Goal: Find specific page/section: Find specific page/section

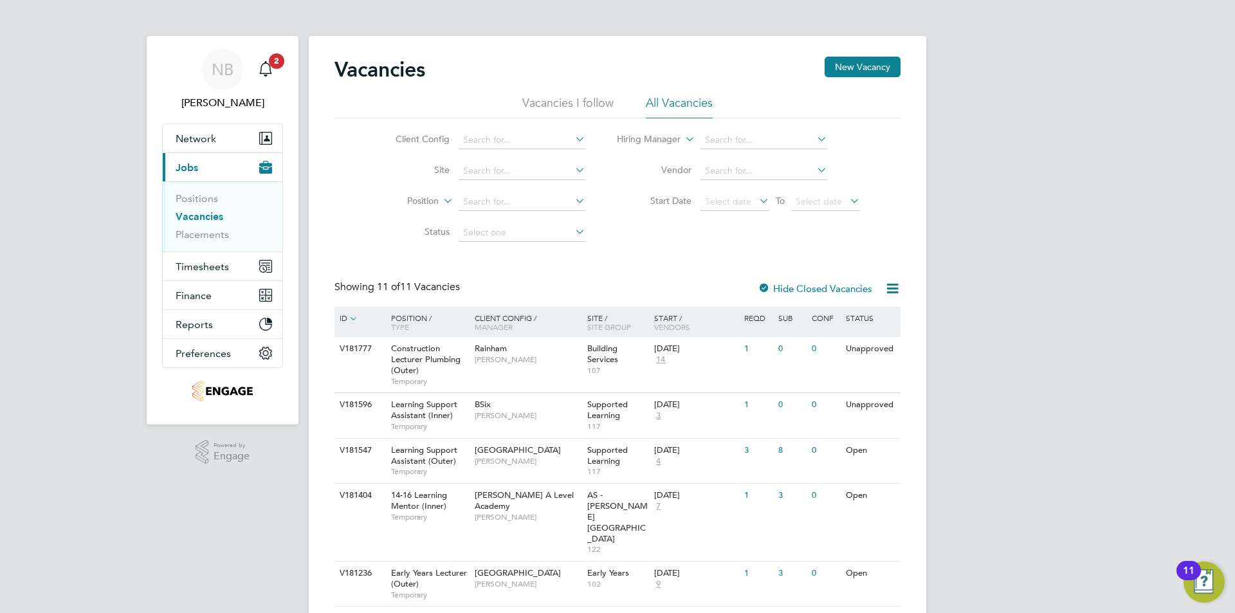
scroll to position [257, 0]
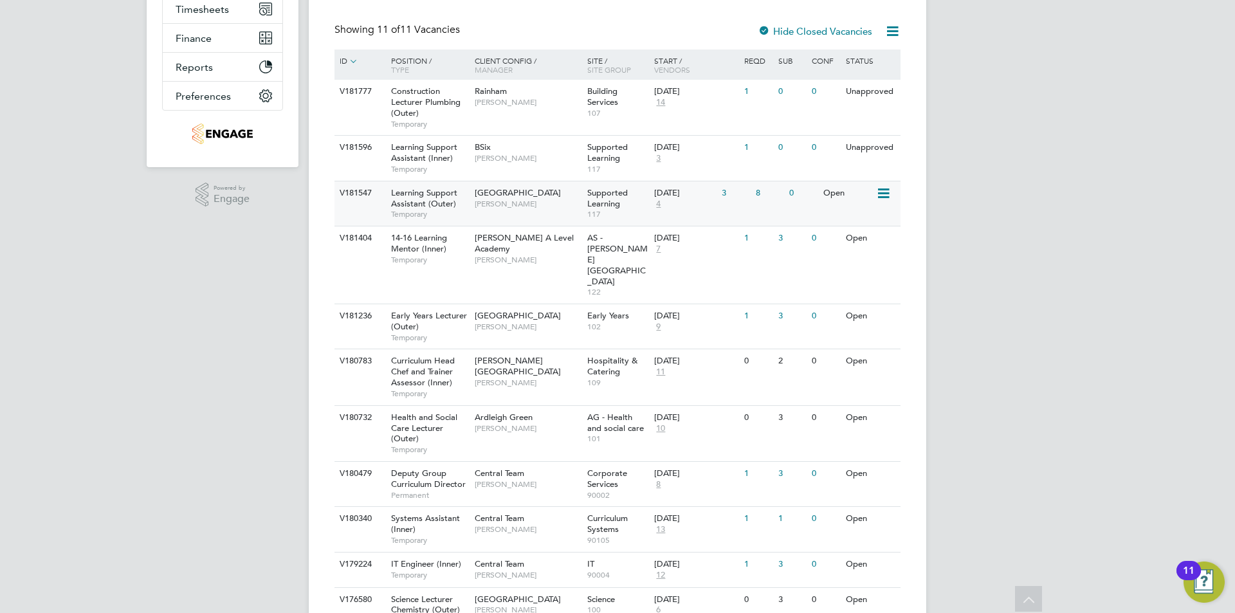
click at [534, 197] on span "[GEOGRAPHIC_DATA]" at bounding box center [518, 192] width 86 height 11
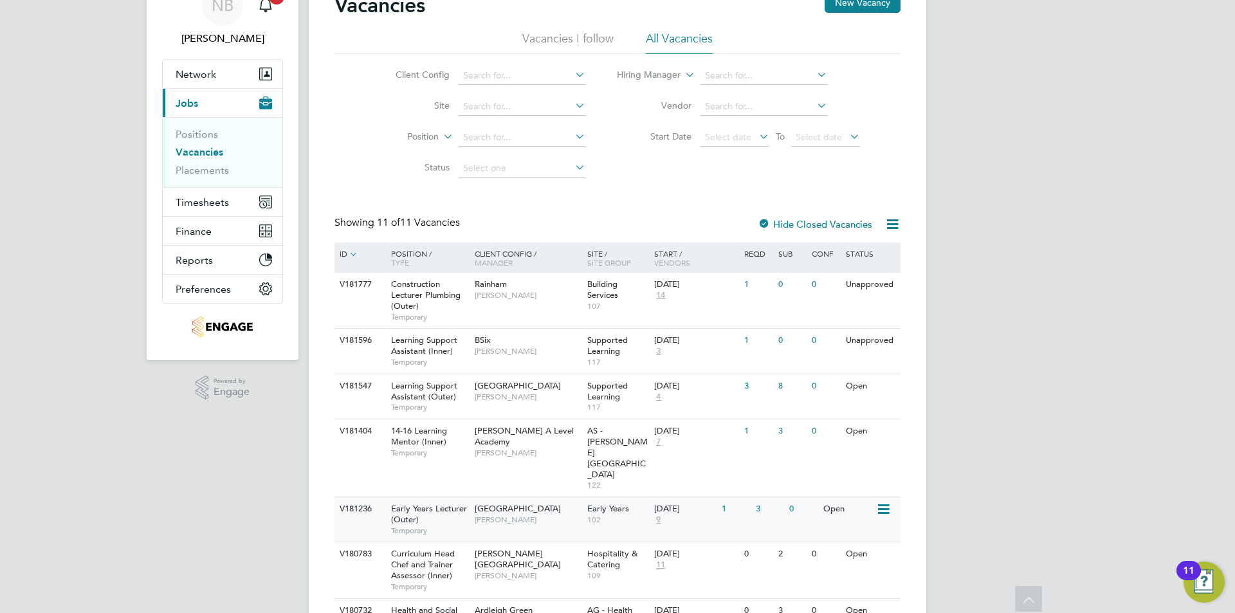
scroll to position [129, 0]
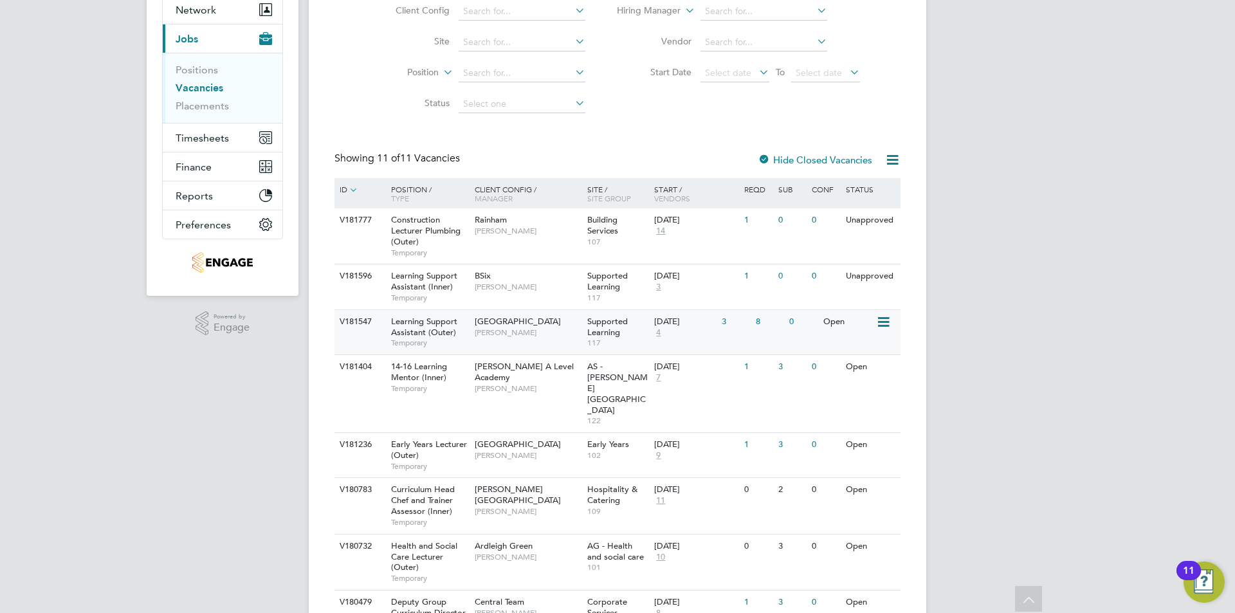
click at [553, 331] on span "[PERSON_NAME]" at bounding box center [528, 332] width 106 height 10
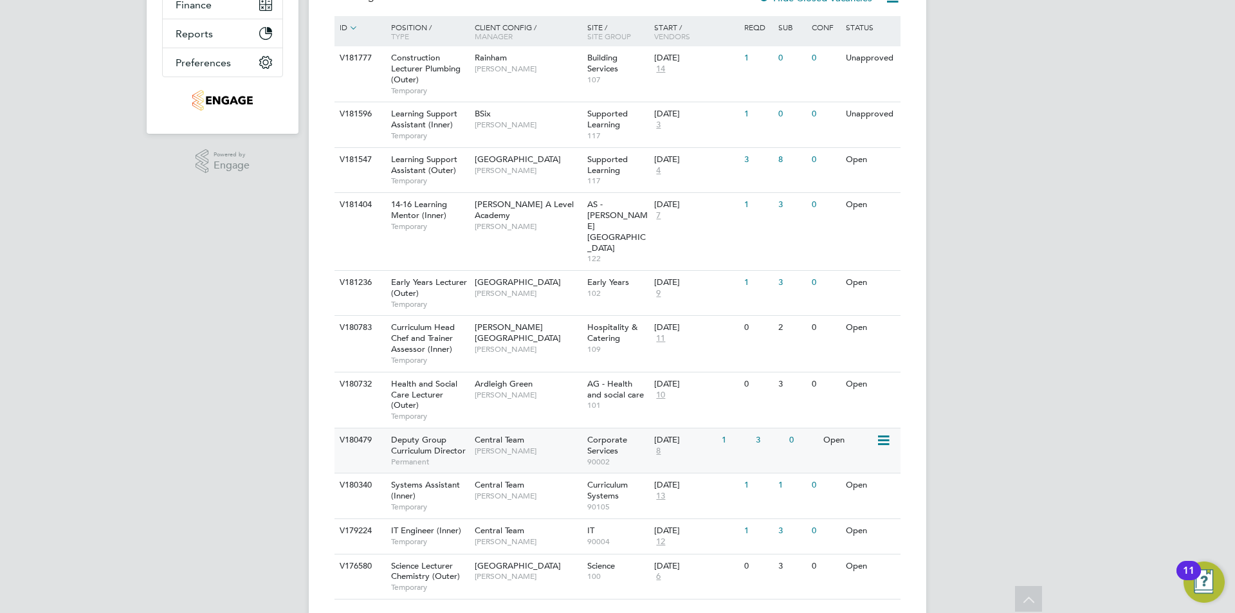
scroll to position [0, 0]
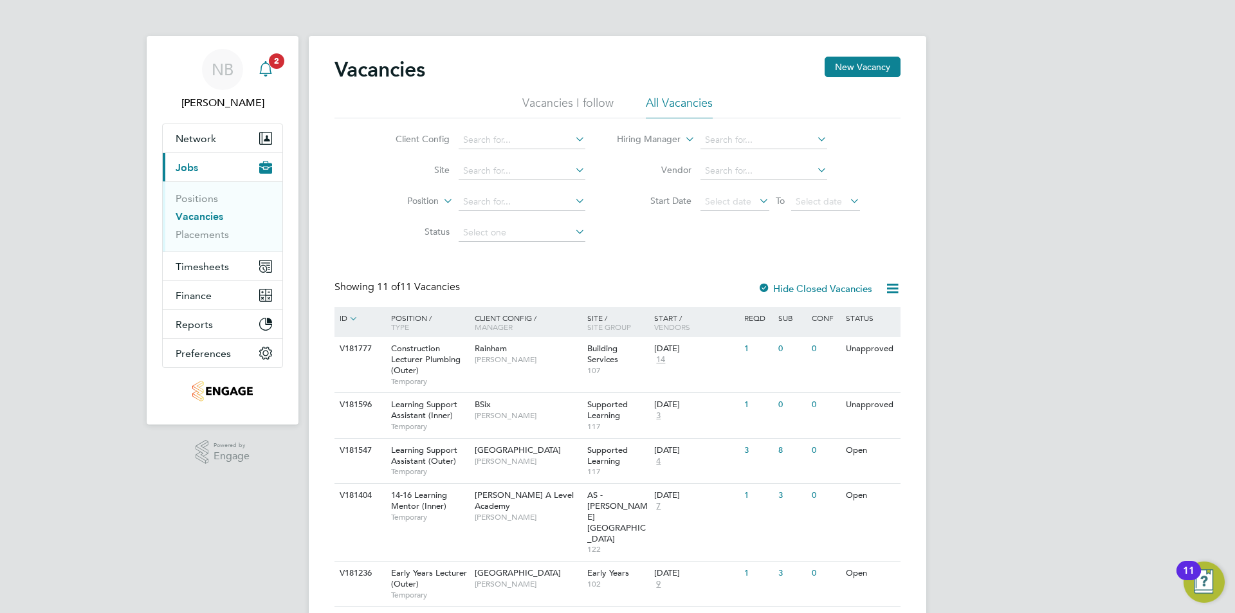
click at [273, 68] on app-alerts-badge "2" at bounding box center [276, 60] width 17 height 17
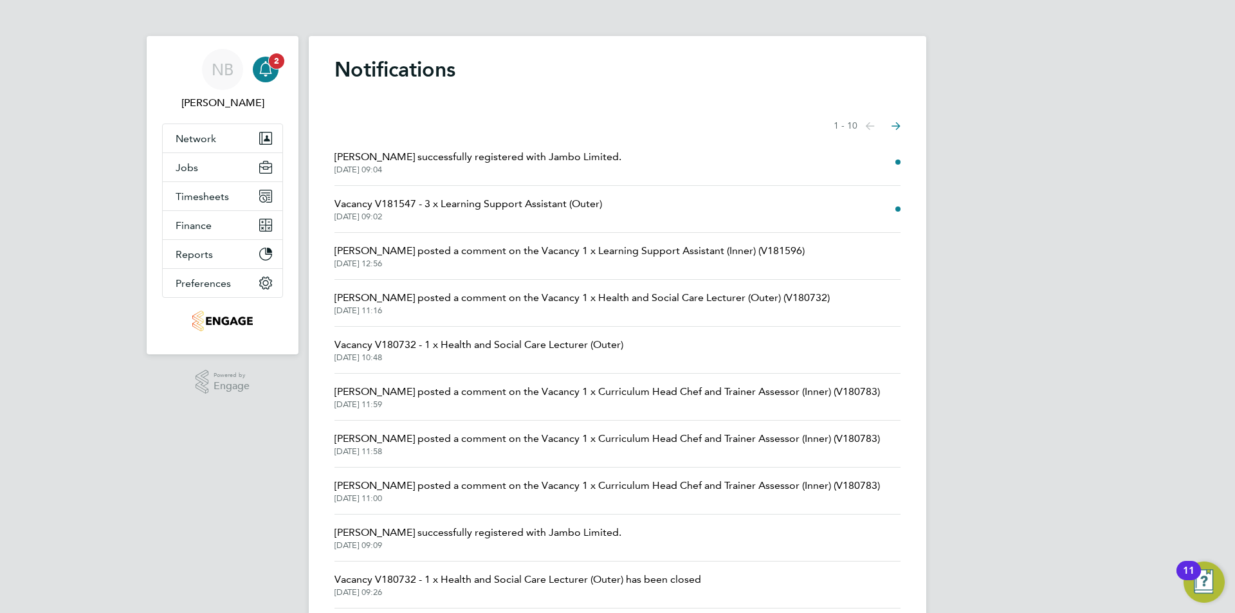
click at [273, 68] on app-alerts-badge "2" at bounding box center [276, 60] width 17 height 17
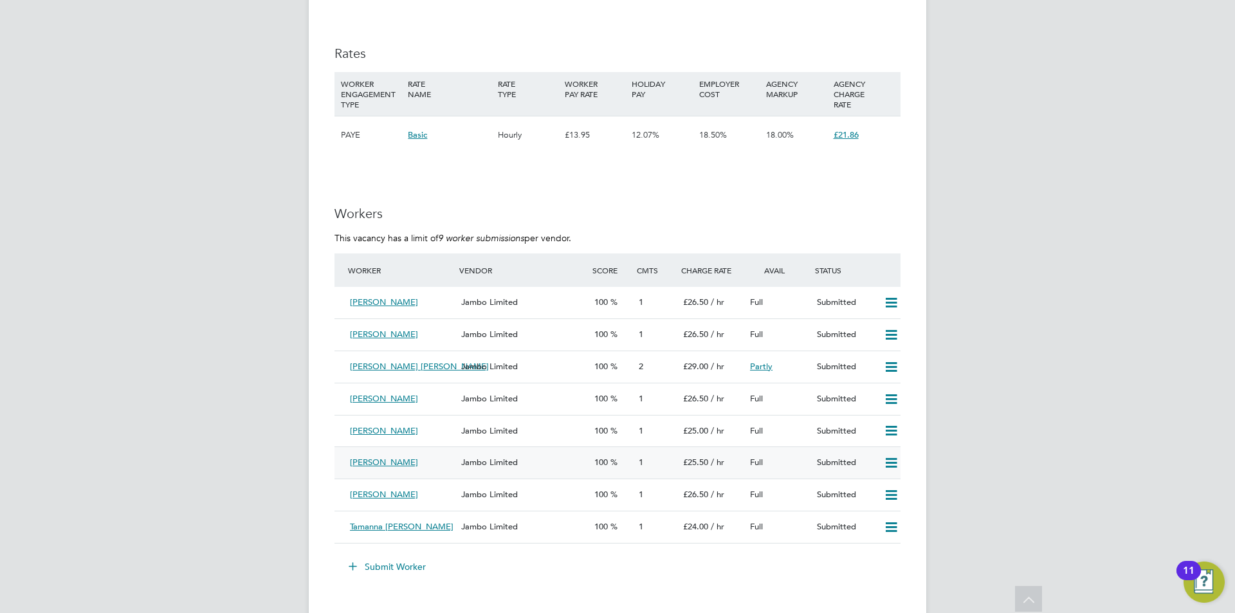
scroll to position [2251, 0]
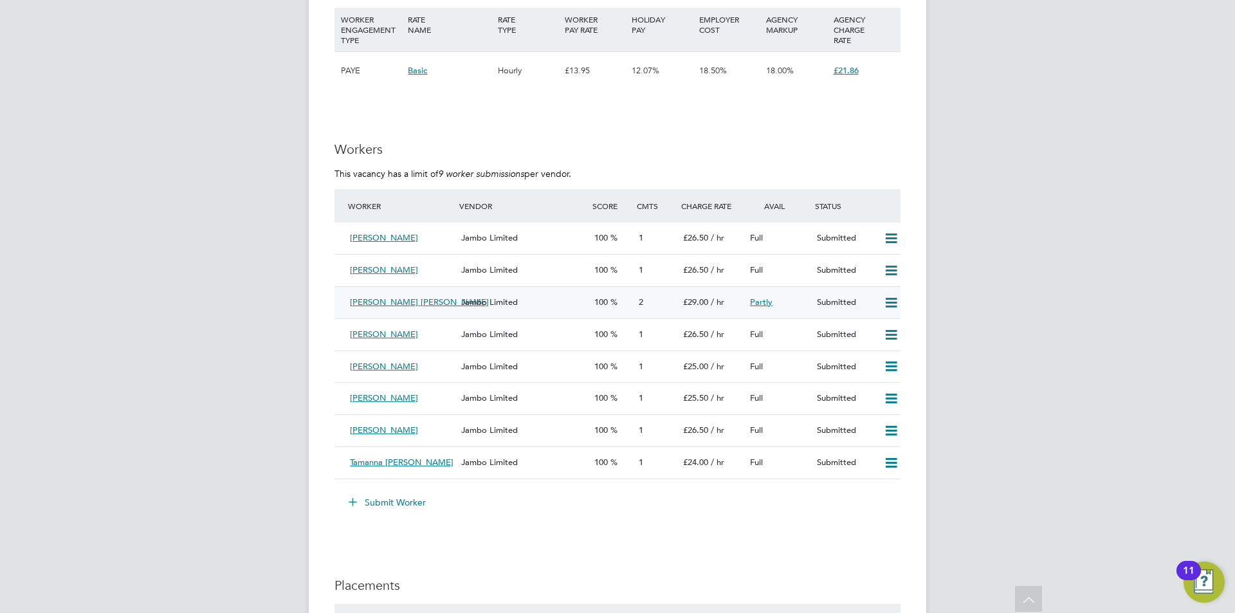
click at [544, 305] on div "Jambo Limited" at bounding box center [522, 302] width 133 height 21
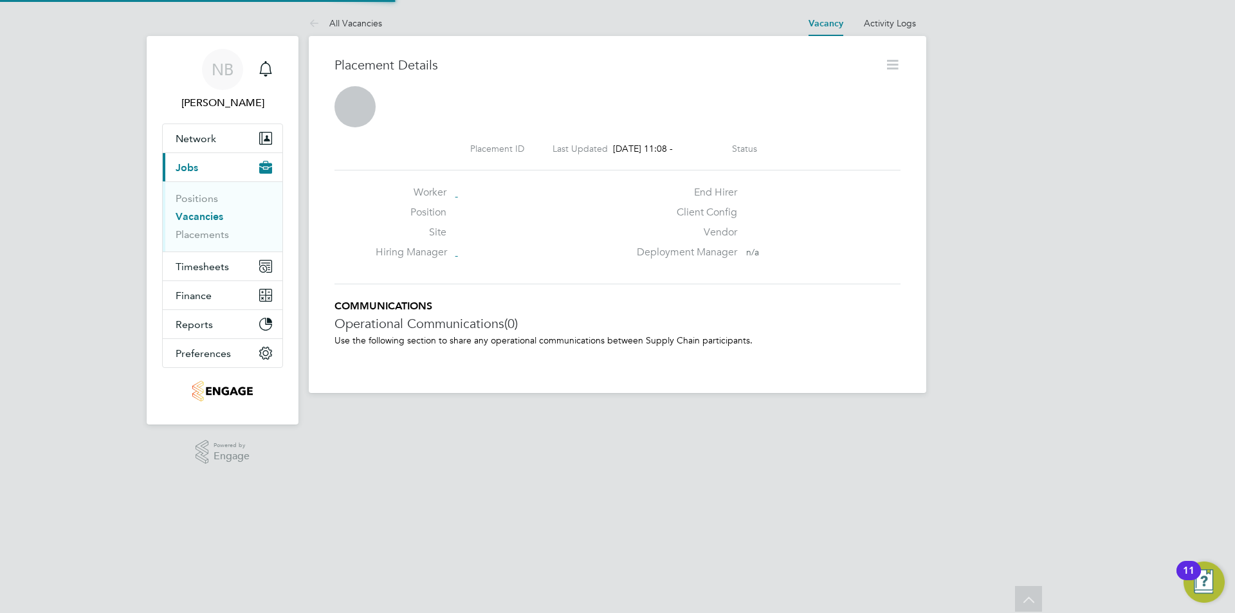
scroll to position [6, 6]
